Goal: Task Accomplishment & Management: Manage account settings

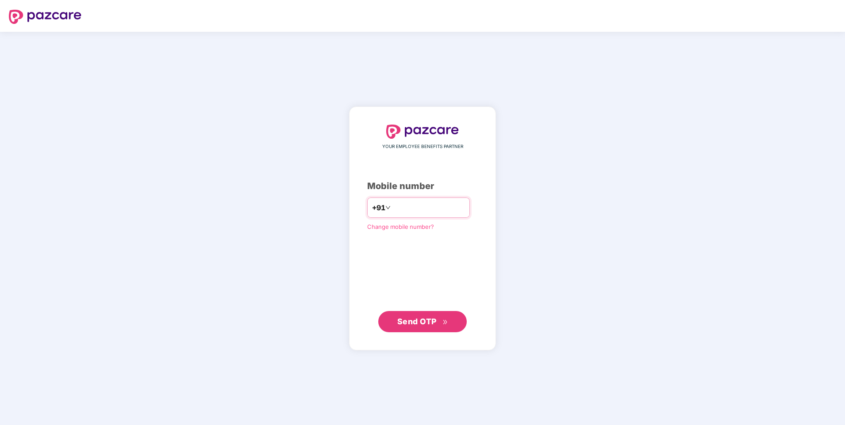
click at [392, 208] on input "**********" at bounding box center [428, 208] width 73 height 14
type input "**********"
click at [430, 326] on span "Send OTP" at bounding box center [422, 322] width 51 height 12
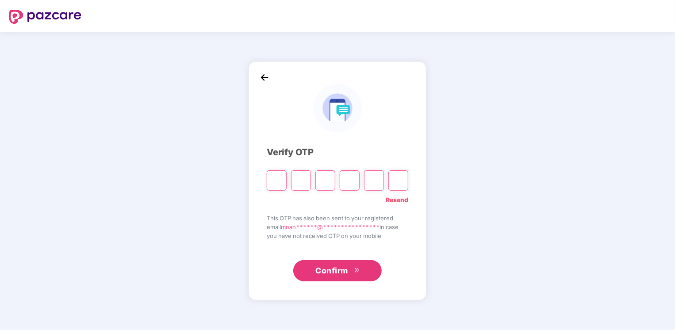
click at [277, 182] on input "Please enter verification code. Digit 1" at bounding box center [277, 180] width 20 height 20
paste input "*"
type input "*"
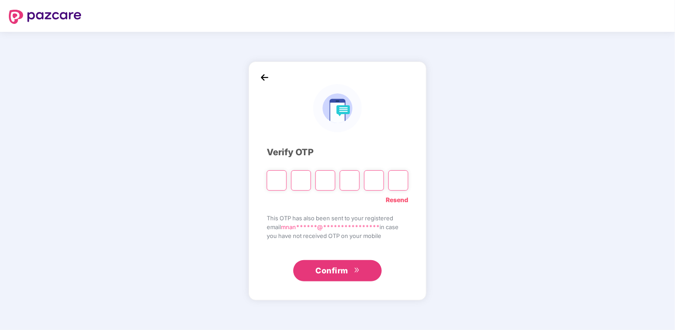
type input "*"
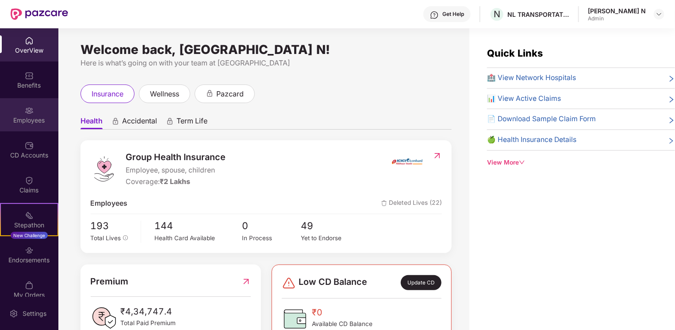
click at [35, 118] on div "Employees" at bounding box center [29, 120] width 58 height 9
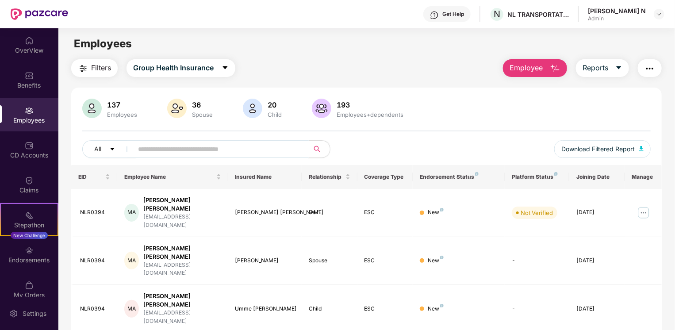
click at [147, 146] on input "text" at bounding box center [217, 148] width 159 height 13
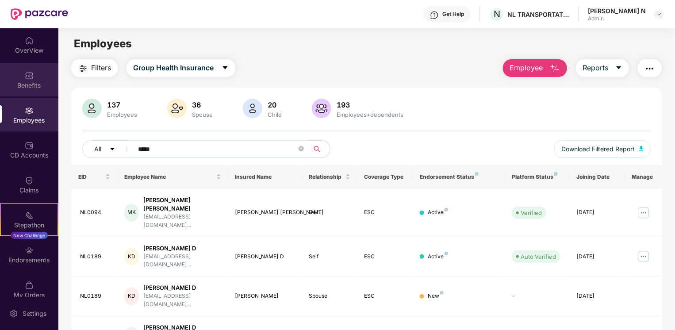
type input "*****"
click at [24, 81] on div "Benefits" at bounding box center [29, 85] width 58 height 9
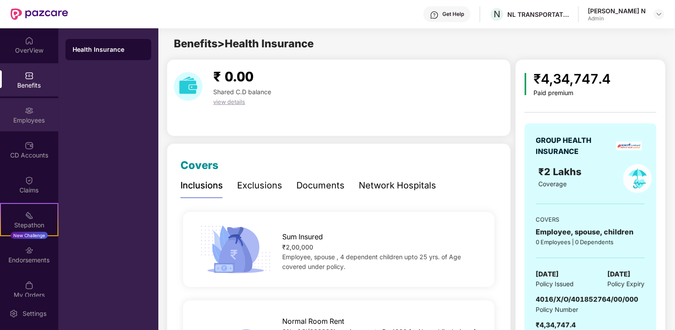
click at [23, 119] on div "Employees" at bounding box center [29, 120] width 58 height 9
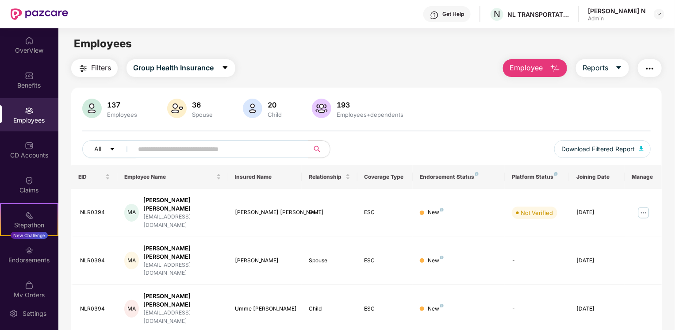
click at [340, 31] on main "Employees Filters Group Health Insurance Employee Reports 137 Employees 36 Spou…" at bounding box center [366, 193] width 616 height 330
click at [659, 15] on img at bounding box center [658, 14] width 7 height 7
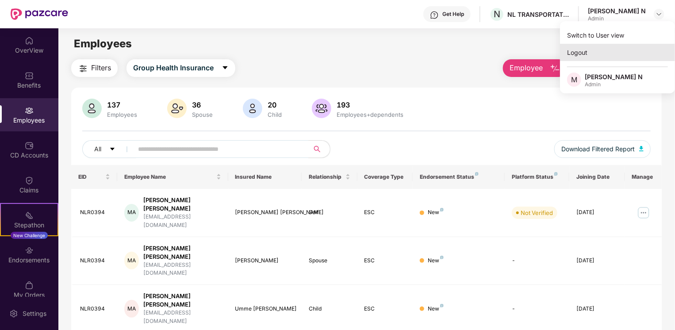
click at [583, 54] on div "Logout" at bounding box center [617, 52] width 115 height 17
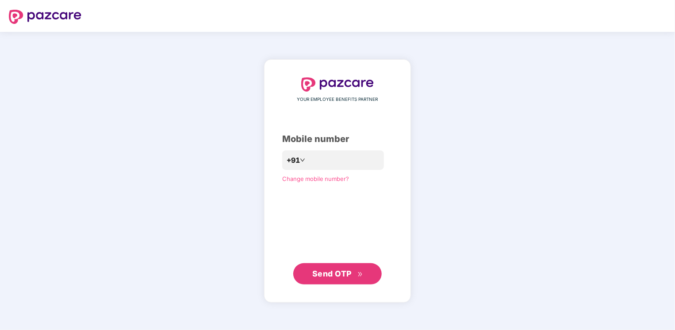
click at [200, 76] on div "YOUR EMPLOYEE BENEFITS PARTNER Mobile number +91 Change mobile number? Send OTP" at bounding box center [337, 181] width 675 height 298
